Goal: Task Accomplishment & Management: Manage account settings

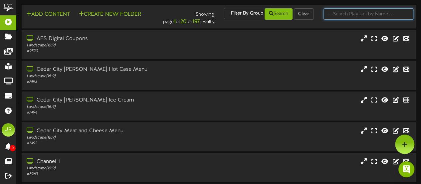
click at [363, 11] on input "text" at bounding box center [369, 13] width 90 height 11
type input "breeze"
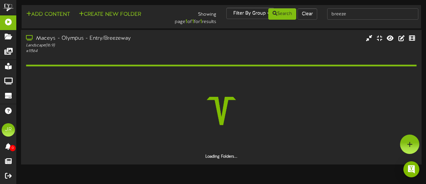
click at [164, 46] on div "Landscape ( 16:9 )" at bounding box center [104, 45] width 157 height 6
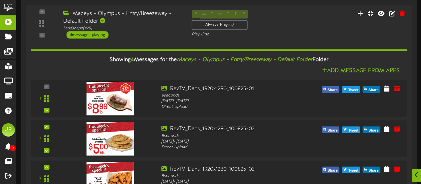
scroll to position [133, 0]
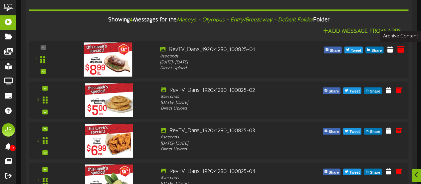
click at [403, 49] on icon at bounding box center [400, 48] width 7 height 7
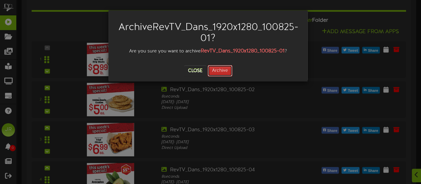
click at [218, 73] on button "Archive" at bounding box center [220, 70] width 25 height 11
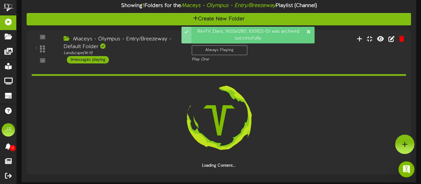
scroll to position [69, 0]
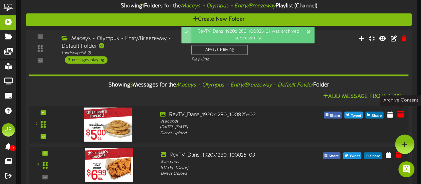
click at [400, 114] on icon at bounding box center [400, 113] width 7 height 7
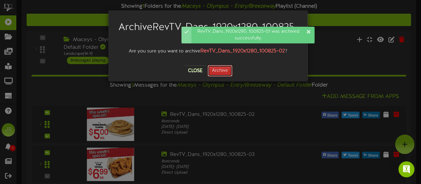
click at [223, 72] on button "Archive" at bounding box center [220, 70] width 25 height 11
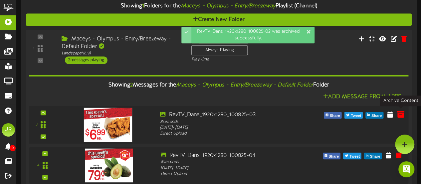
click at [399, 115] on icon at bounding box center [400, 113] width 7 height 7
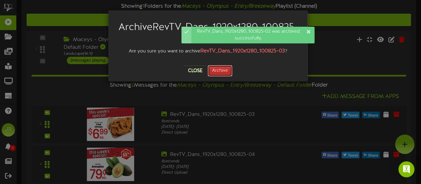
click at [224, 74] on button "Archive" at bounding box center [220, 70] width 25 height 11
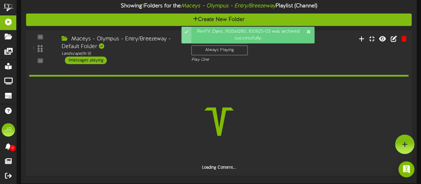
scroll to position [45, 0]
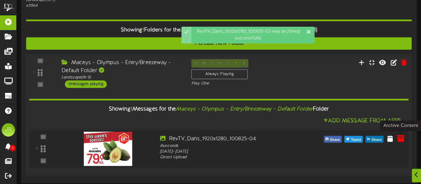
click at [398, 137] on icon at bounding box center [400, 137] width 7 height 7
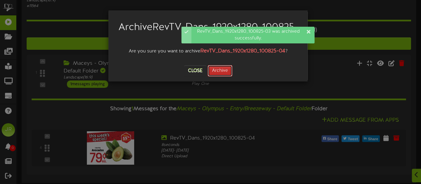
click at [214, 70] on button "Archive" at bounding box center [220, 70] width 25 height 11
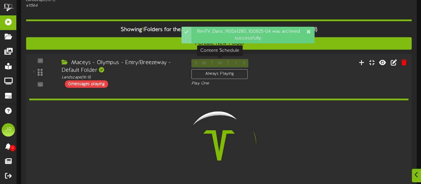
scroll to position [23, 0]
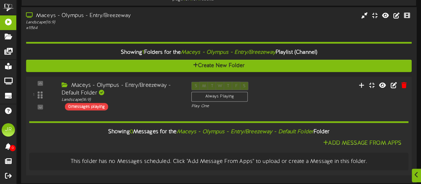
click at [299, 95] on div "1 ( 16:9" at bounding box center [219, 95] width 390 height 29
